Goal: Information Seeking & Learning: Check status

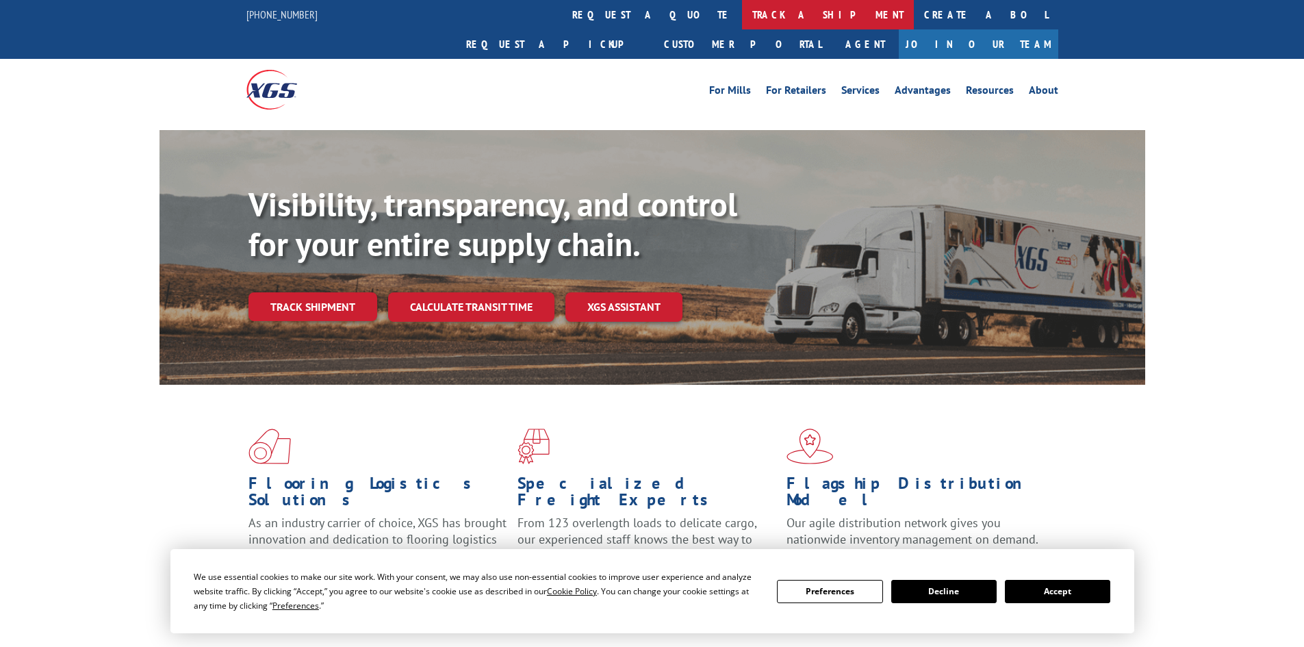
click at [742, 19] on link "track a shipment" at bounding box center [828, 14] width 172 height 29
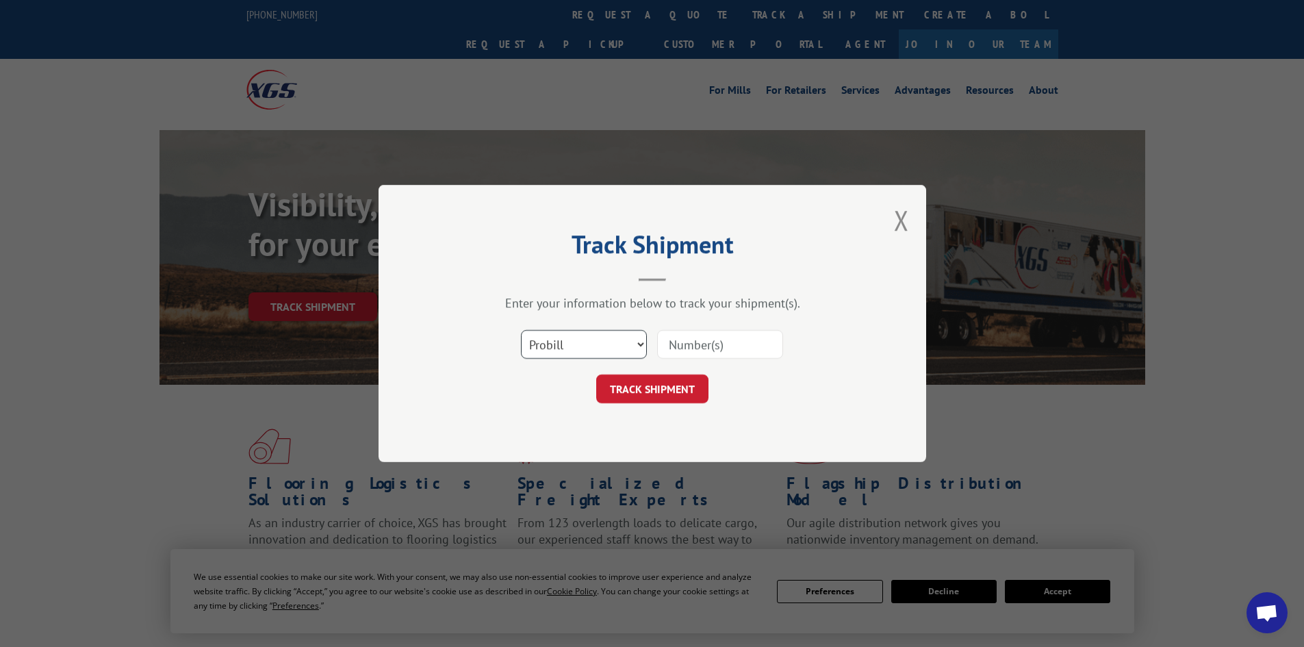
click at [604, 345] on select "Select category... Probill BOL PO" at bounding box center [584, 344] width 126 height 29
select select "bol"
click at [521, 330] on select "Select category... Probill BOL PO" at bounding box center [584, 344] width 126 height 29
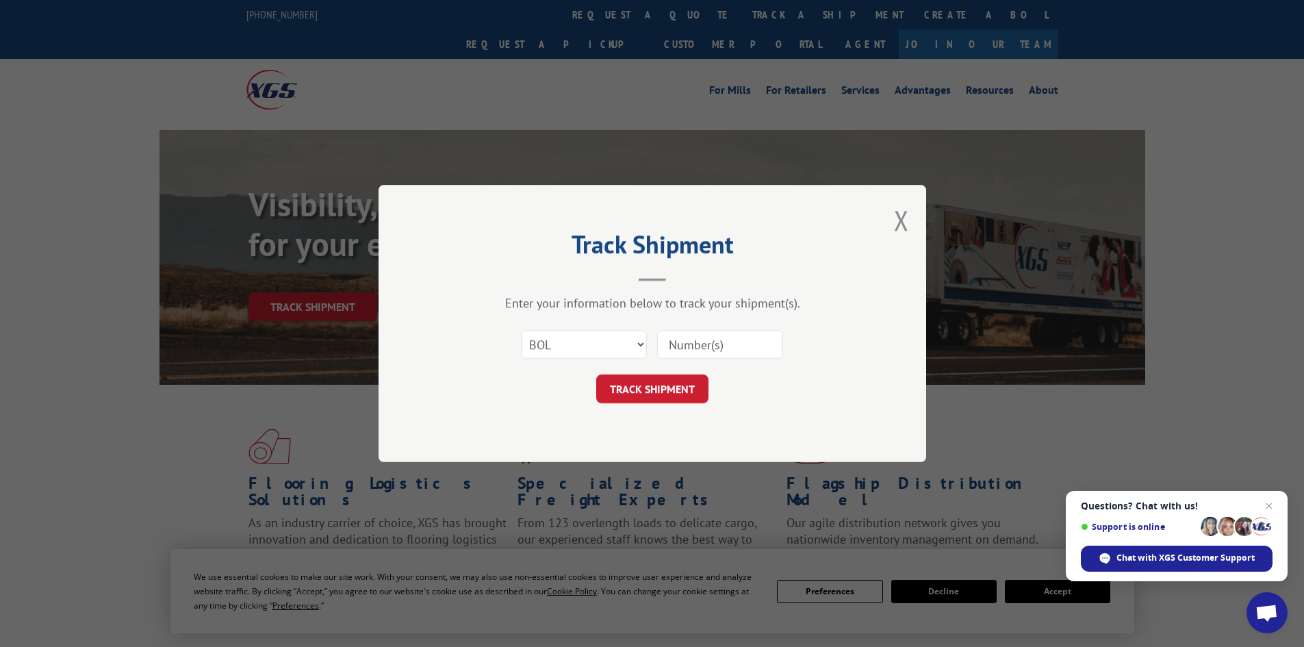
click at [681, 347] on input at bounding box center [720, 344] width 126 height 29
type input "0499497"
click button "TRACK SHIPMENT" at bounding box center [652, 388] width 112 height 29
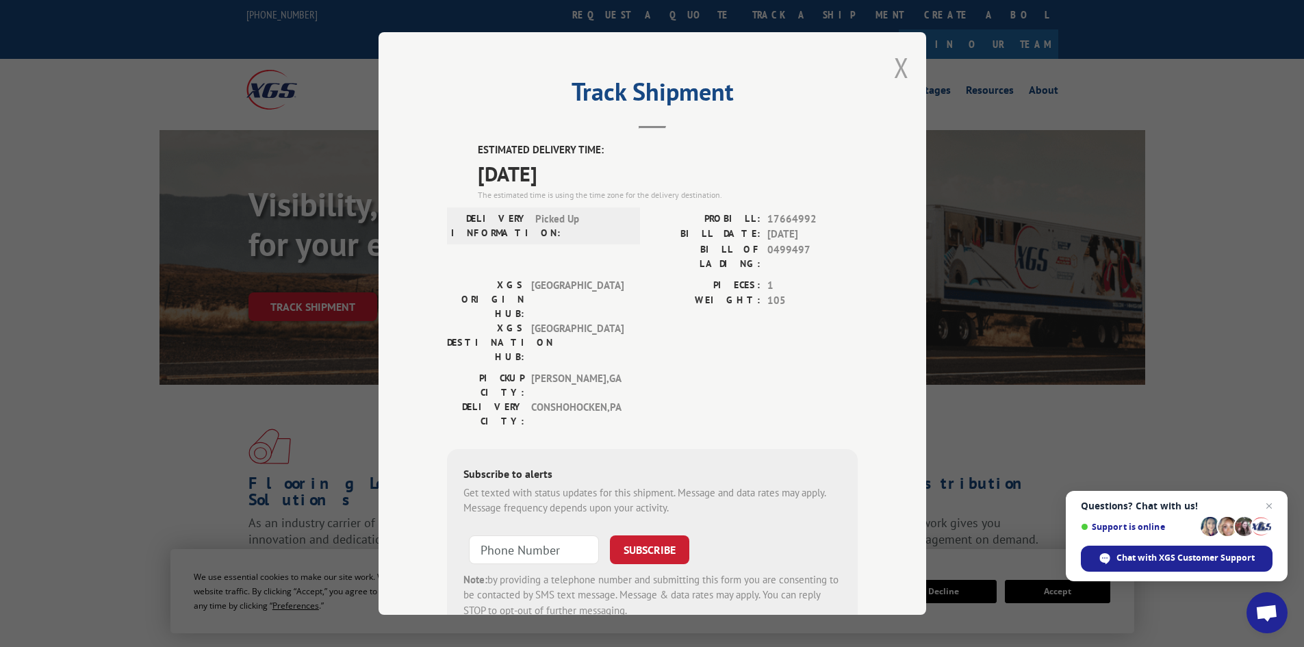
click at [903, 75] on button "Close modal" at bounding box center [901, 67] width 15 height 36
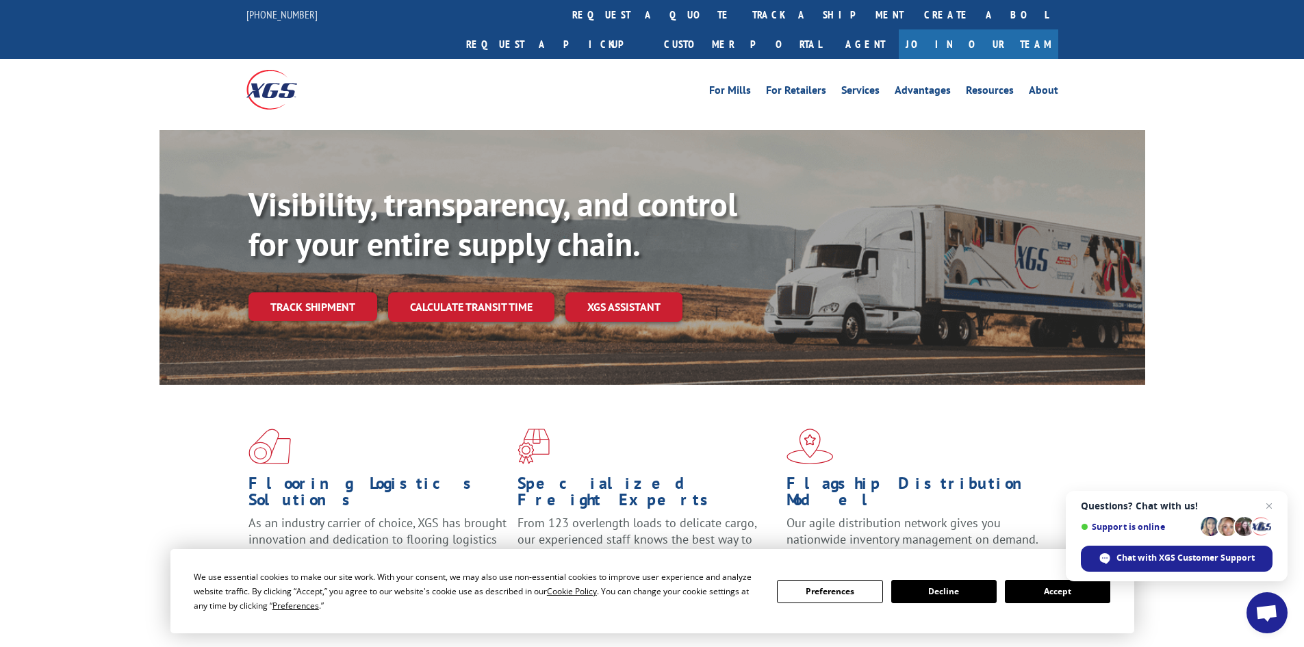
click at [742, 6] on link "track a shipment" at bounding box center [828, 14] width 172 height 29
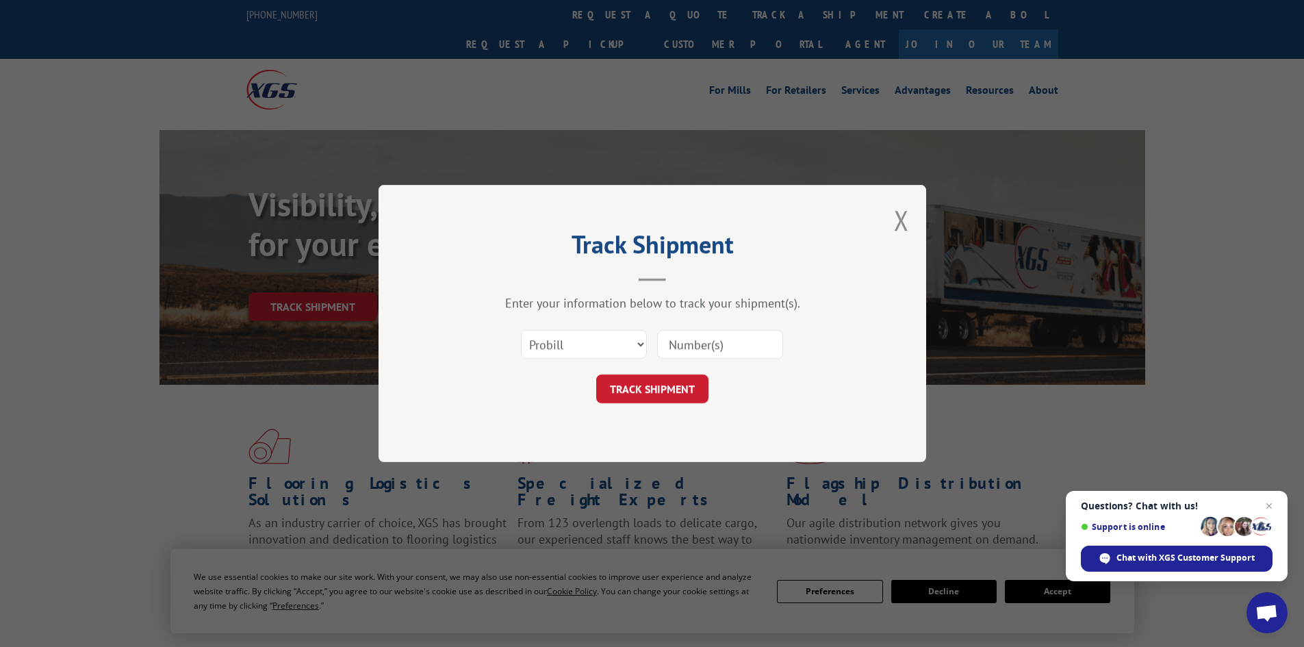
click at [685, 344] on input at bounding box center [720, 344] width 126 height 29
type input "0500827"
click button "TRACK SHIPMENT" at bounding box center [652, 388] width 112 height 29
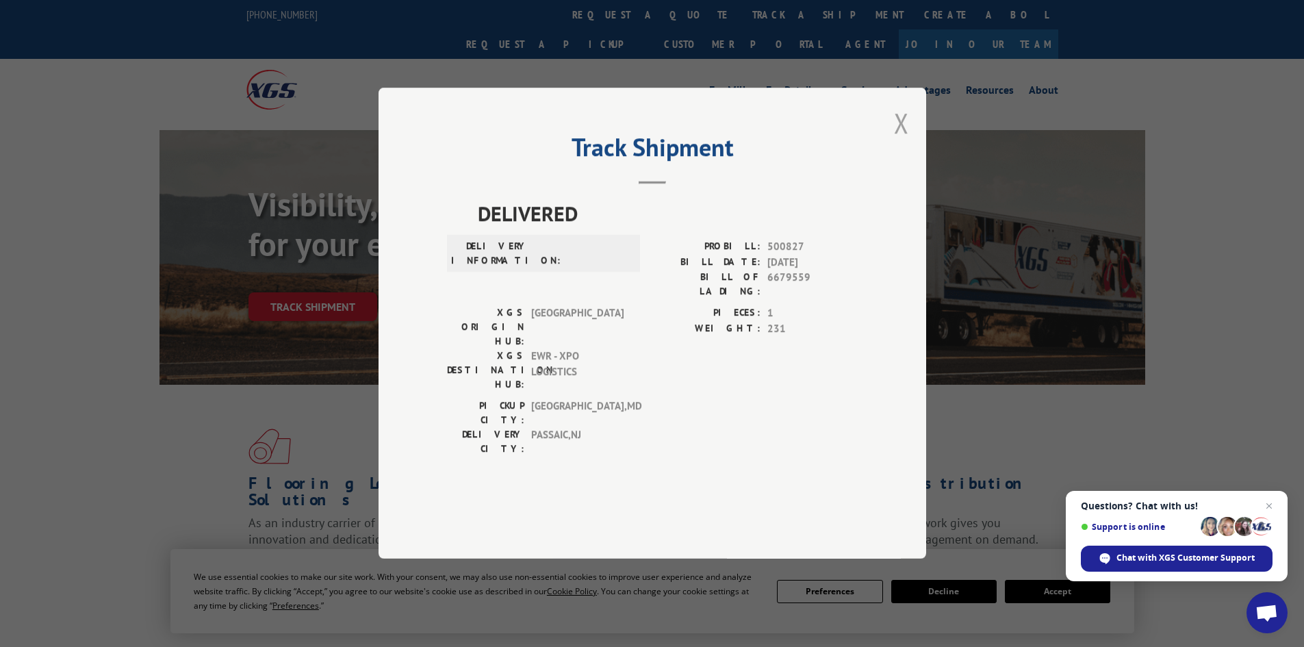
click at [908, 141] on button "Close modal" at bounding box center [901, 123] width 15 height 36
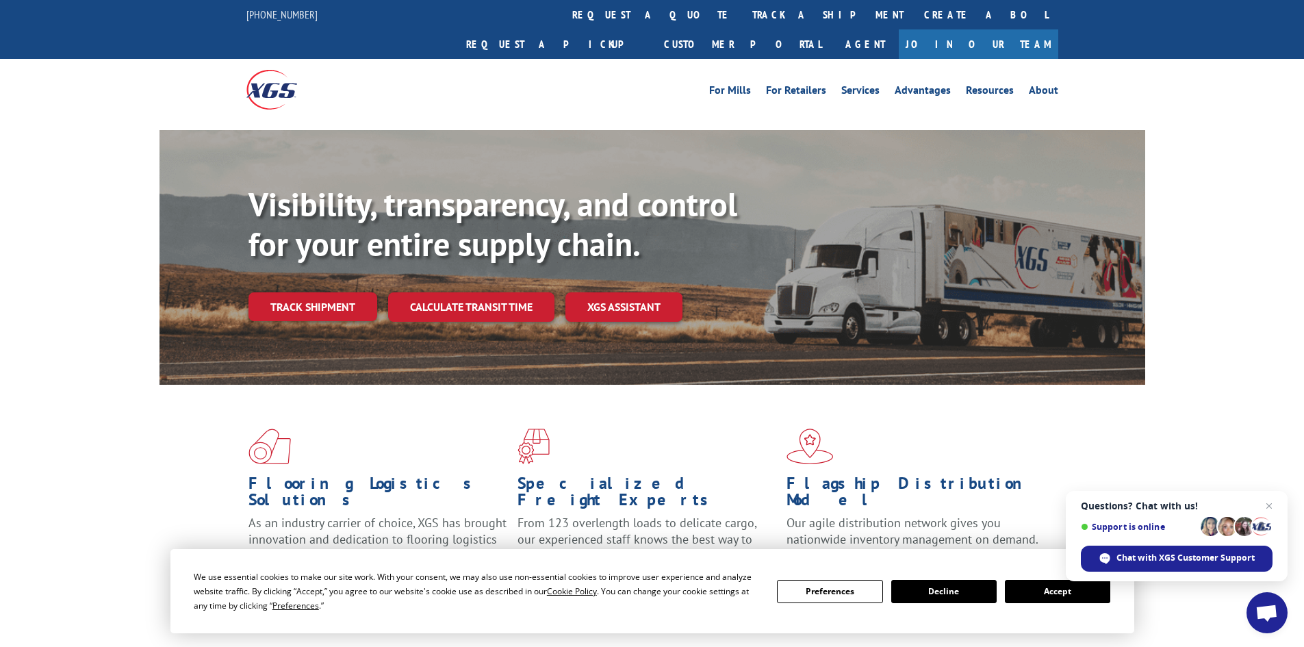
click at [337, 292] on link "Track shipment" at bounding box center [313, 306] width 129 height 29
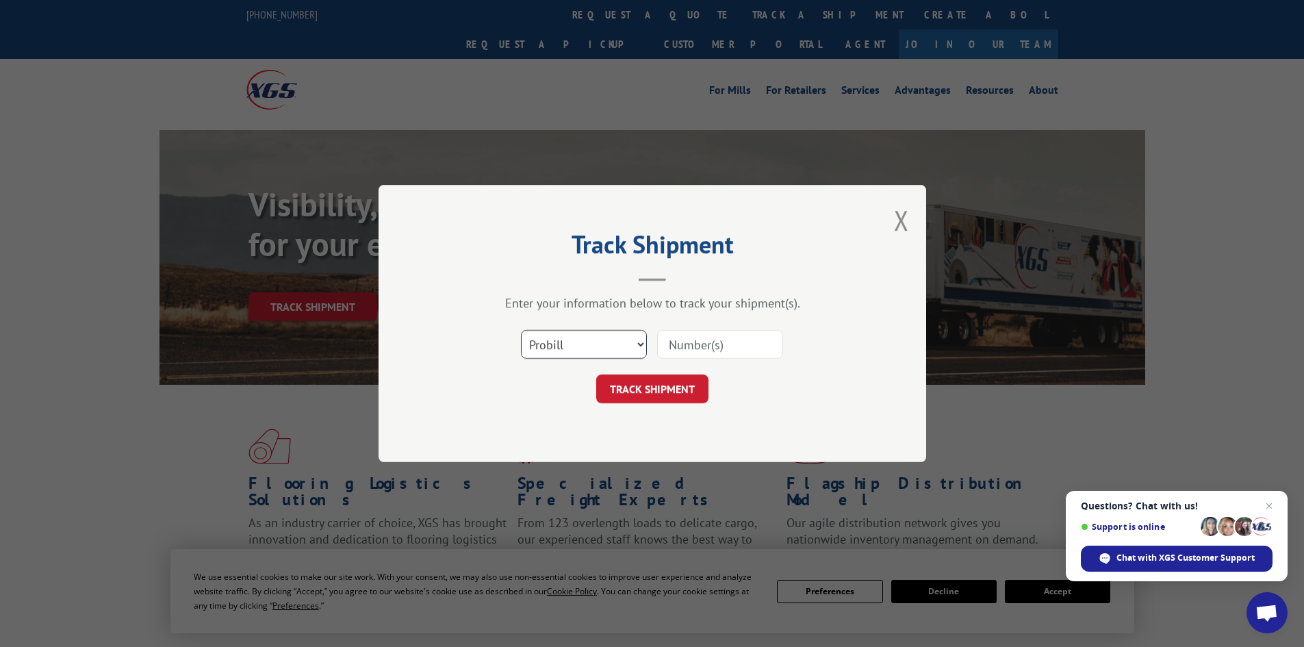
click at [585, 348] on select "Select category... Probill BOL PO" at bounding box center [584, 344] width 126 height 29
select select "bol"
click at [521, 330] on select "Select category... Probill BOL PO" at bounding box center [584, 344] width 126 height 29
click at [683, 341] on input at bounding box center [720, 344] width 126 height 29
type input "0500827"
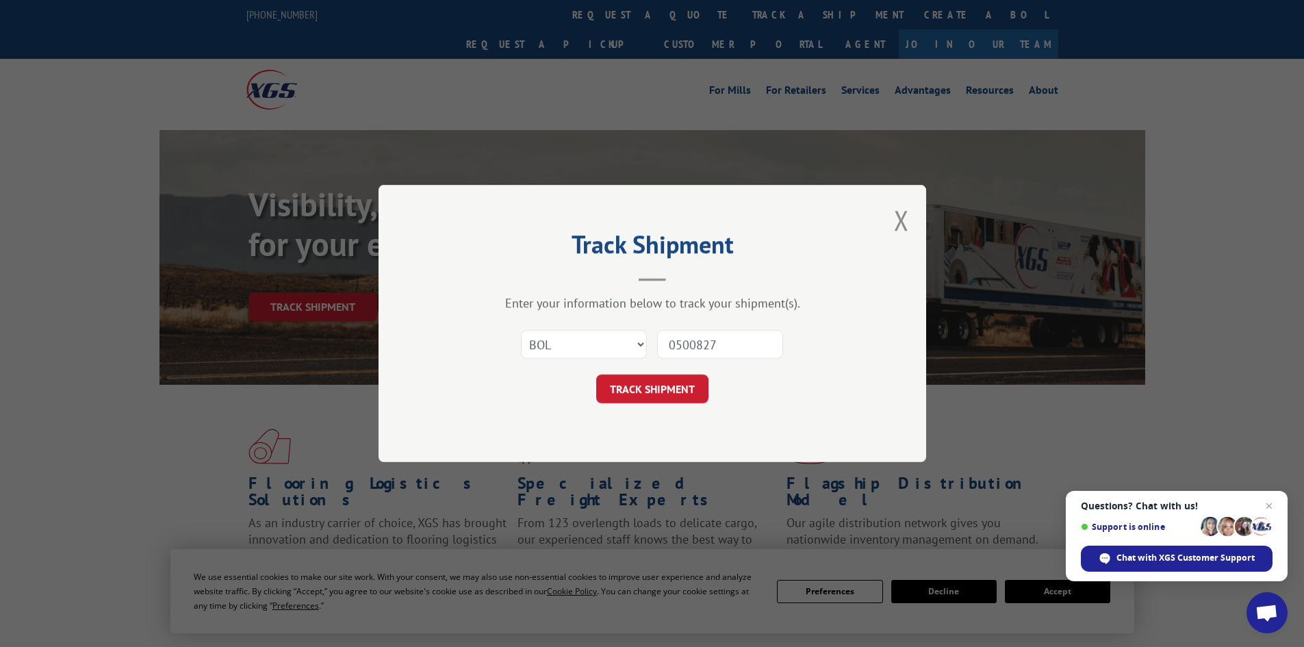
click button "TRACK SHIPMENT" at bounding box center [652, 388] width 112 height 29
